Goal: Information Seeking & Learning: Learn about a topic

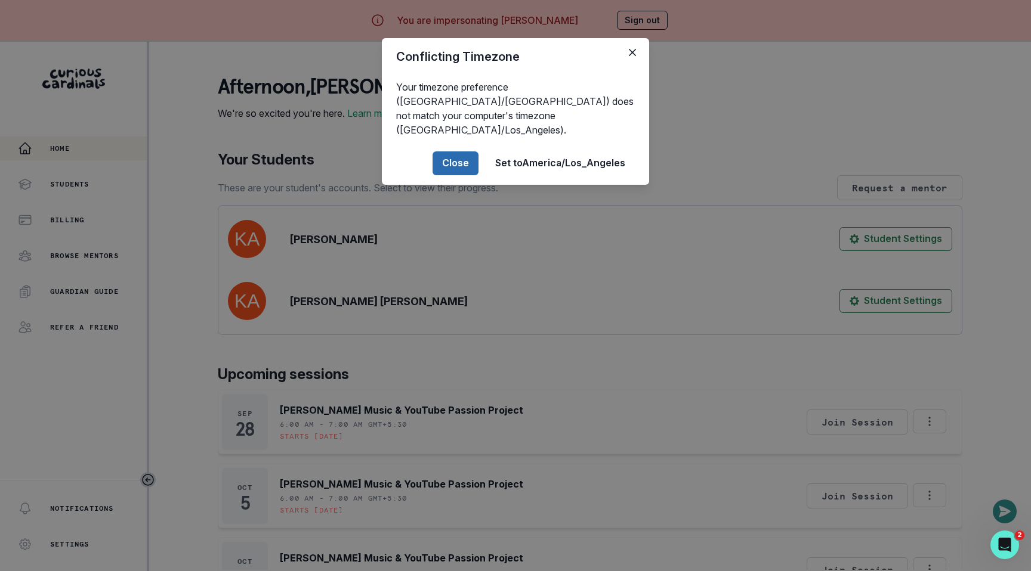
click at [457, 157] on button "Close" at bounding box center [455, 163] width 46 height 24
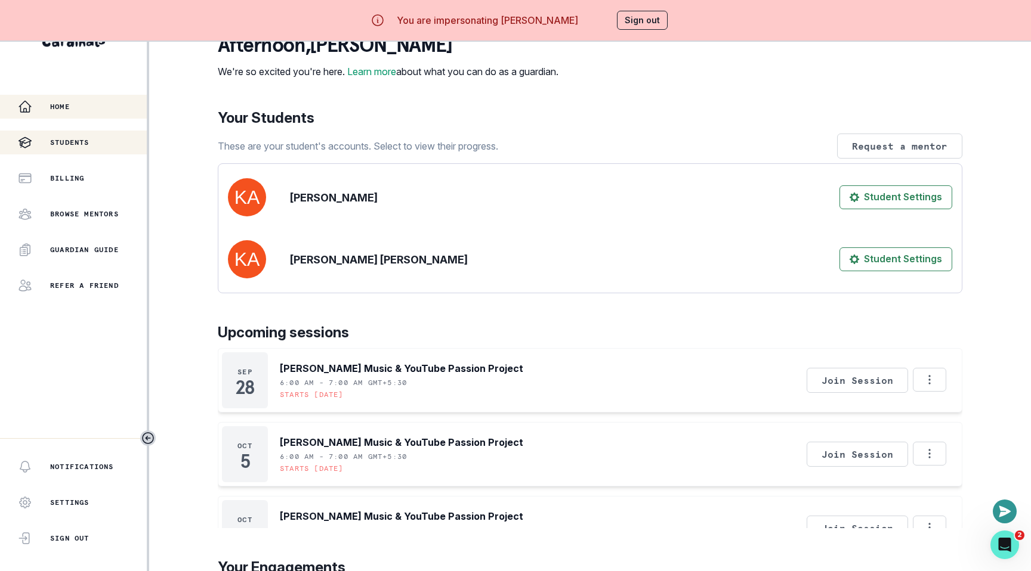
click at [89, 137] on div "Students" at bounding box center [82, 142] width 129 height 14
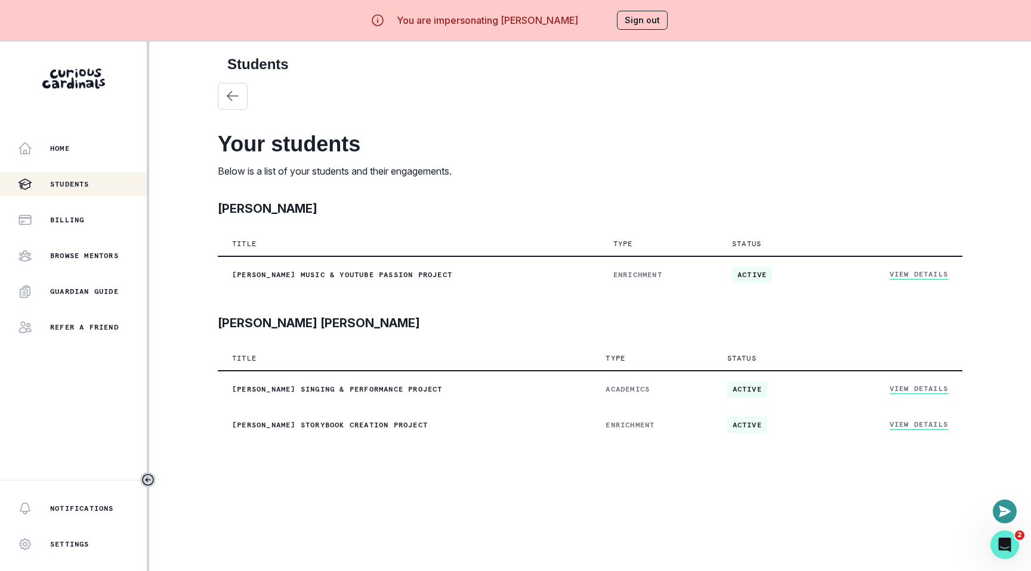
scroll to position [42, 0]
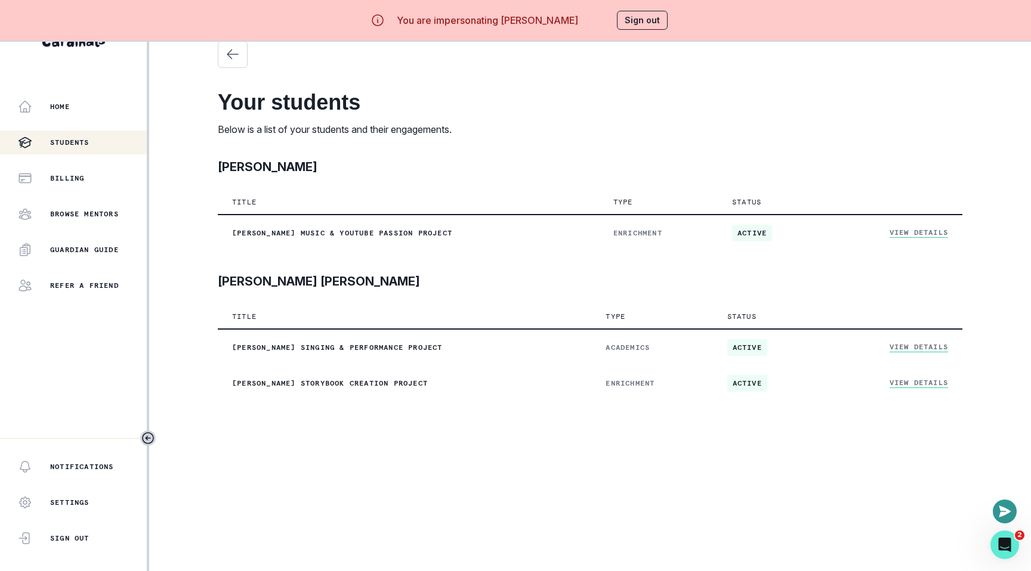
click at [490, 180] on div "[PERSON_NAME]" at bounding box center [590, 169] width 744 height 23
click at [488, 174] on div "[PERSON_NAME]" at bounding box center [590, 169] width 744 height 23
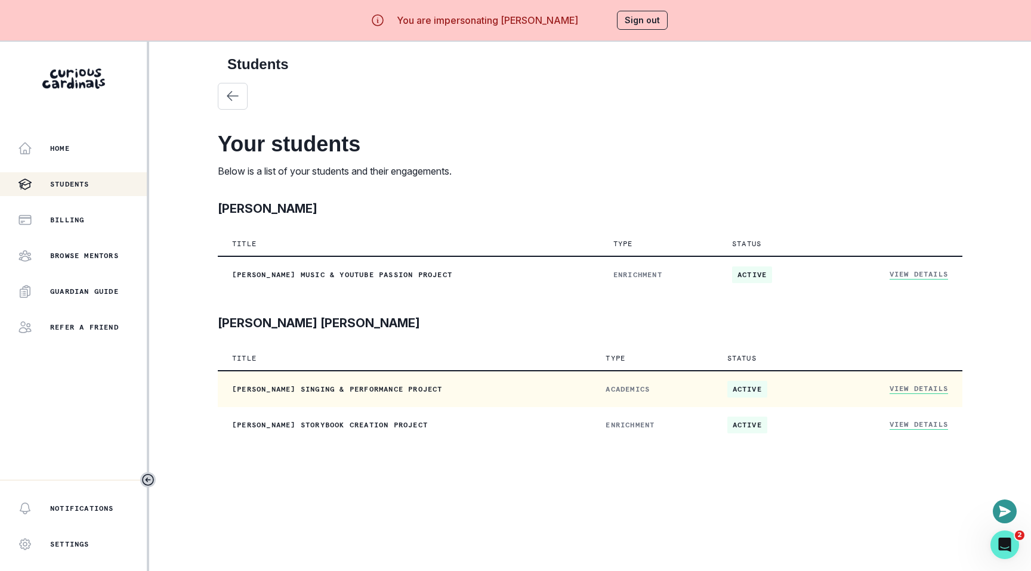
click at [913, 391] on link "View Details" at bounding box center [918, 389] width 58 height 10
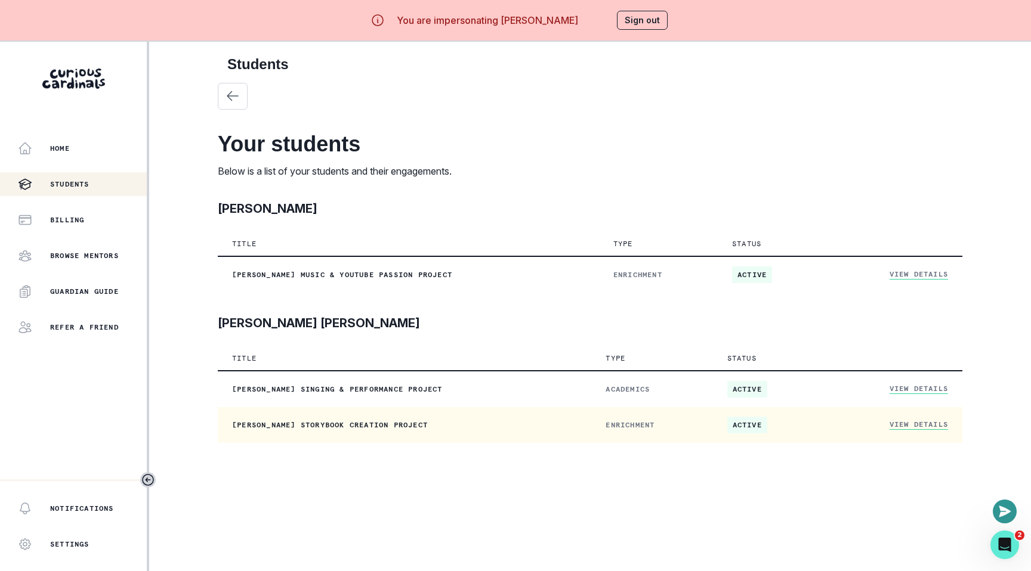
click at [913, 420] on td "View Details" at bounding box center [893, 425] width 137 height 36
click at [913, 427] on link "View Details" at bounding box center [918, 425] width 58 height 10
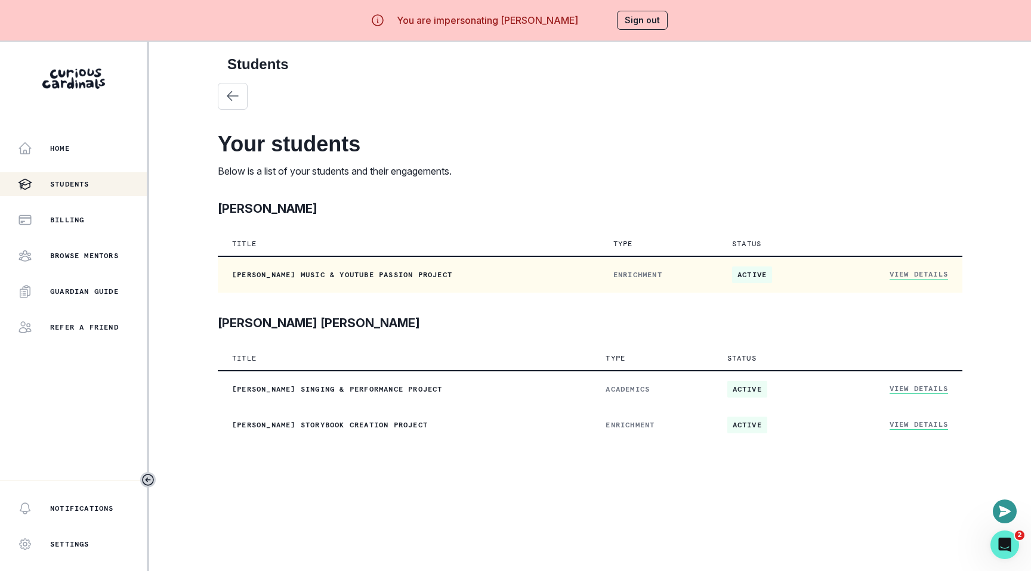
click at [905, 275] on link "View Details" at bounding box center [918, 275] width 58 height 10
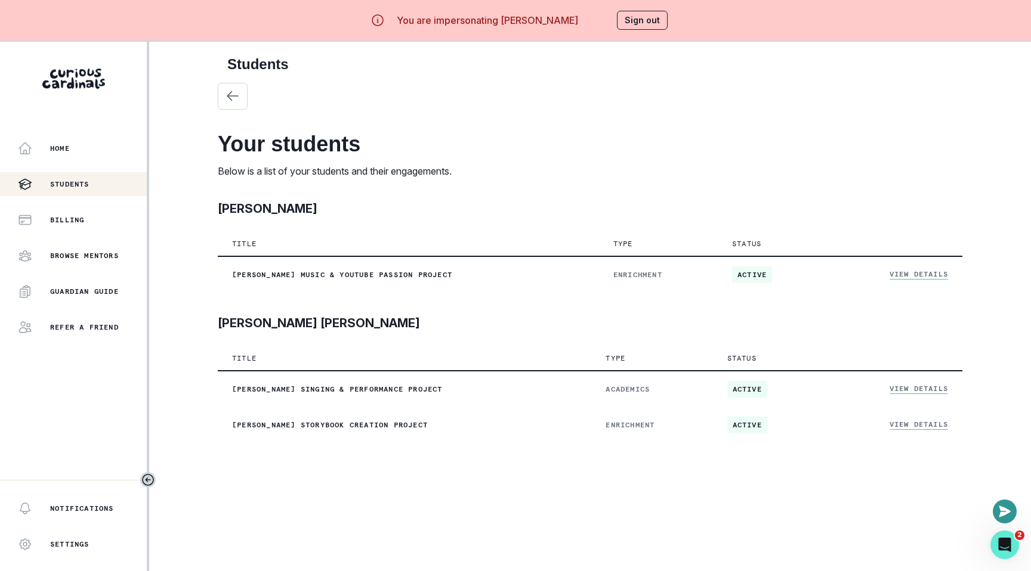
scroll to position [42, 0]
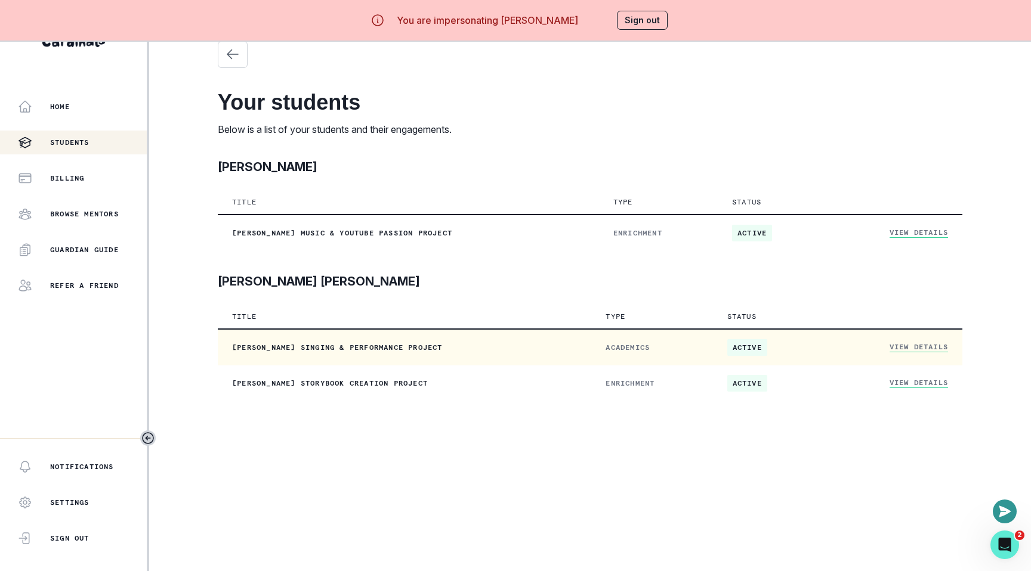
click at [930, 348] on link "View Details" at bounding box center [918, 347] width 58 height 10
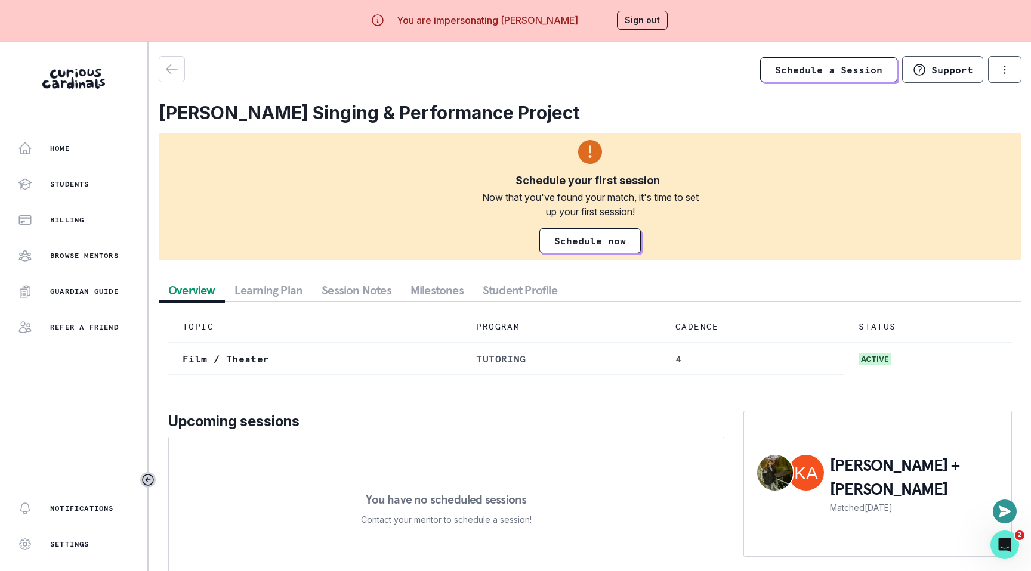
scroll to position [42, 0]
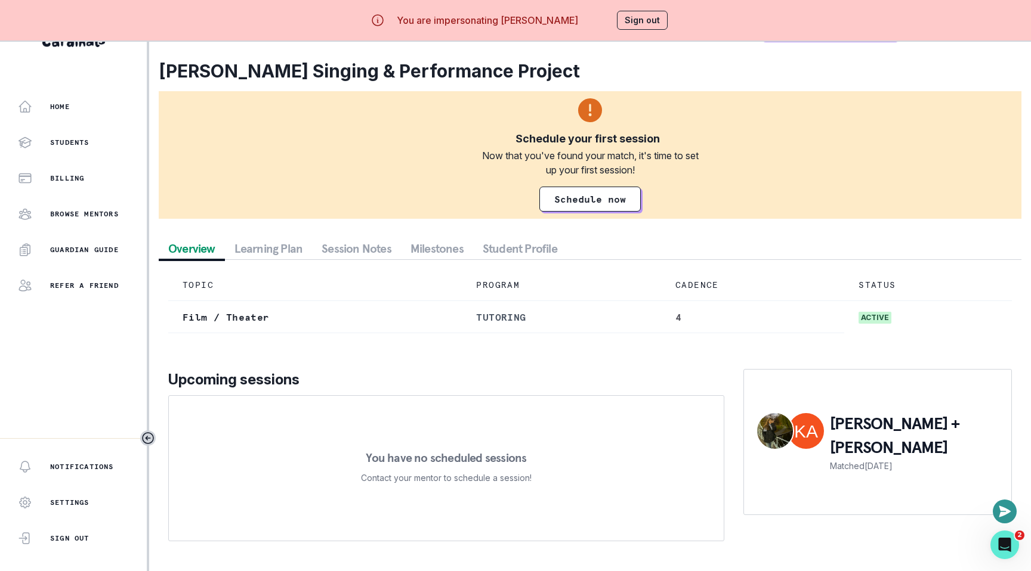
click at [873, 432] on p "[PERSON_NAME] + [PERSON_NAME]" at bounding box center [914, 436] width 169 height 48
copy p "[PERSON_NAME]"
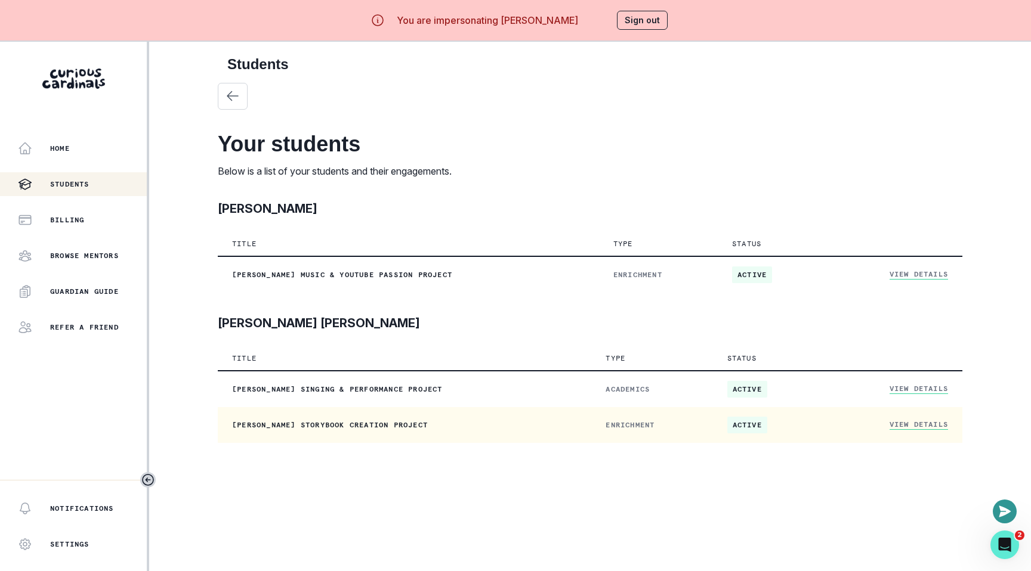
click at [913, 417] on td "View Details" at bounding box center [893, 425] width 137 height 36
click at [910, 420] on td "View Details" at bounding box center [893, 425] width 137 height 36
click at [906, 429] on link "View Details" at bounding box center [918, 425] width 58 height 10
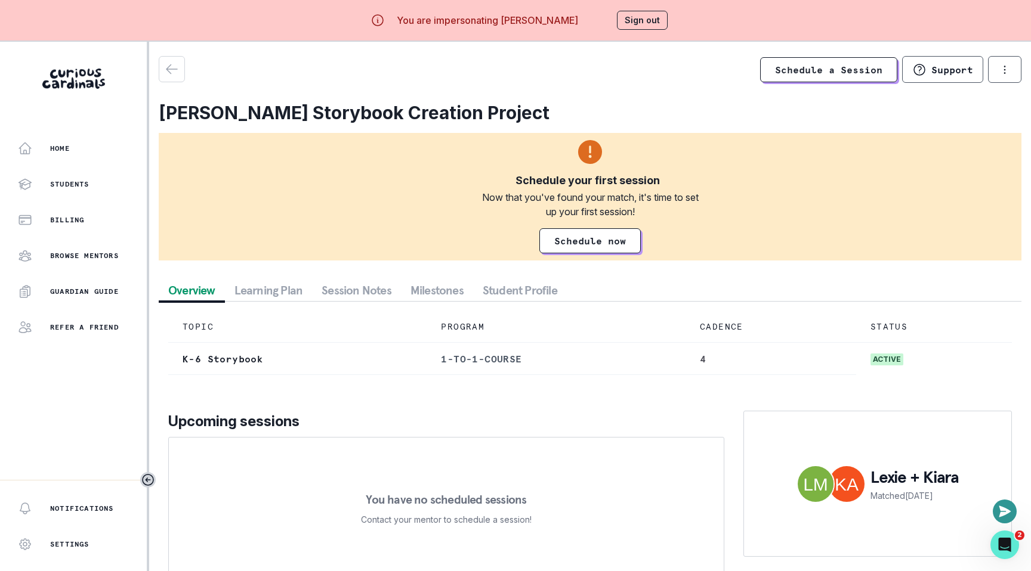
click at [641, 18] on button "Sign out" at bounding box center [642, 20] width 51 height 19
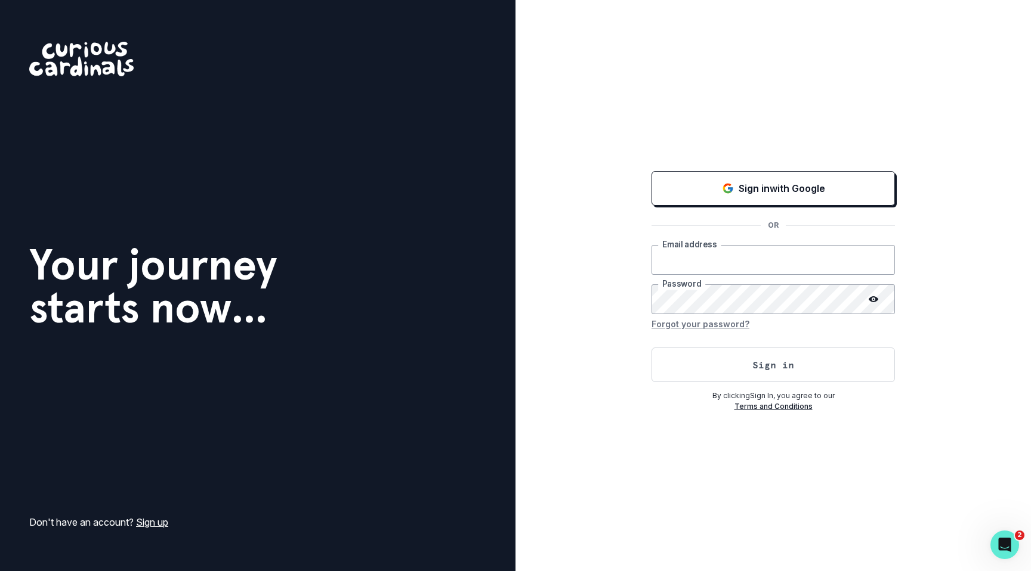
type input "[PERSON_NAME][EMAIL_ADDRESS][DOMAIN_NAME]"
